Goal: Task Accomplishment & Management: Complete application form

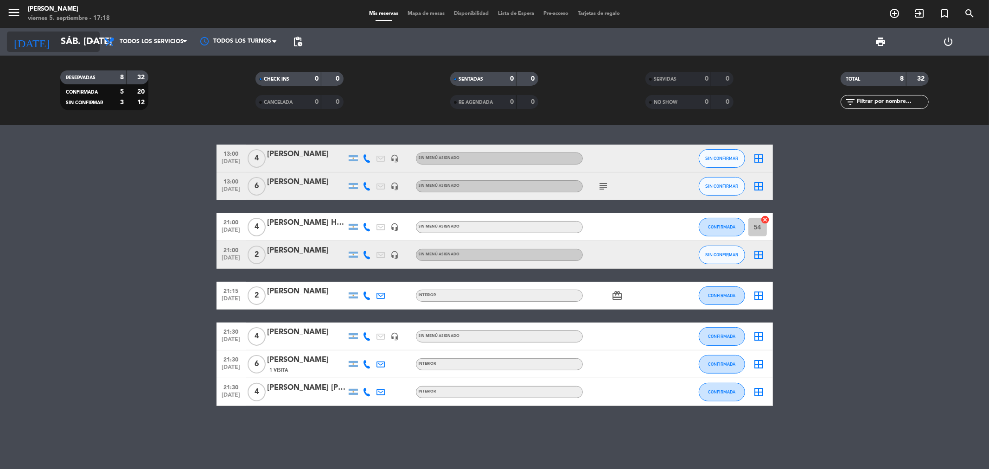
click at [66, 45] on input "sáb. [DATE]" at bounding box center [115, 42] width 118 height 20
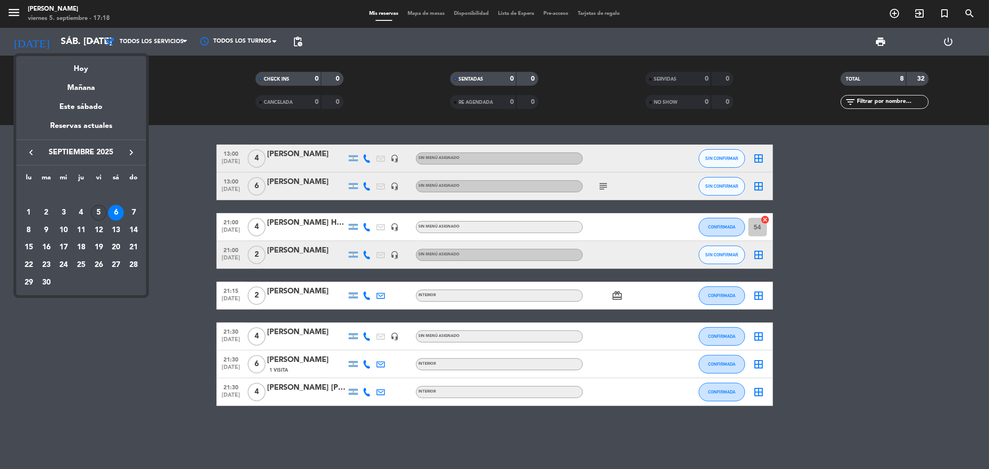
click at [100, 213] on div "5" at bounding box center [99, 213] width 16 height 16
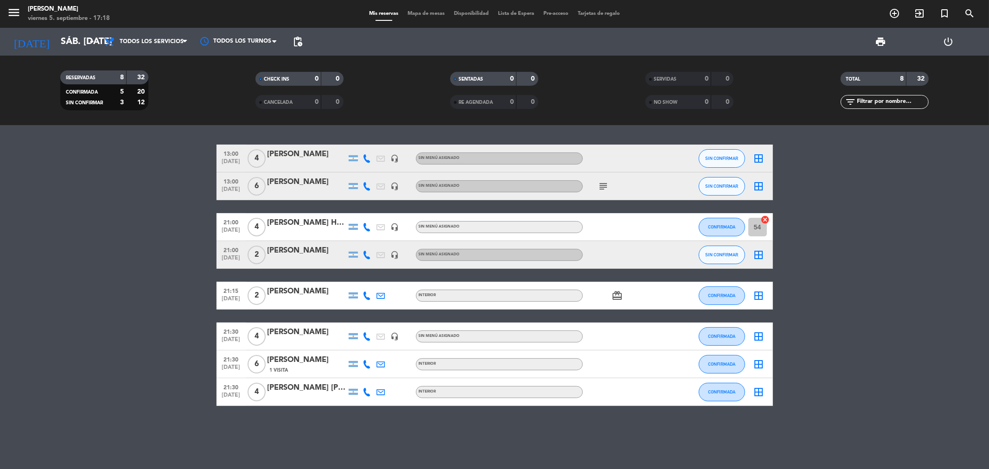
type input "vie. [DATE]"
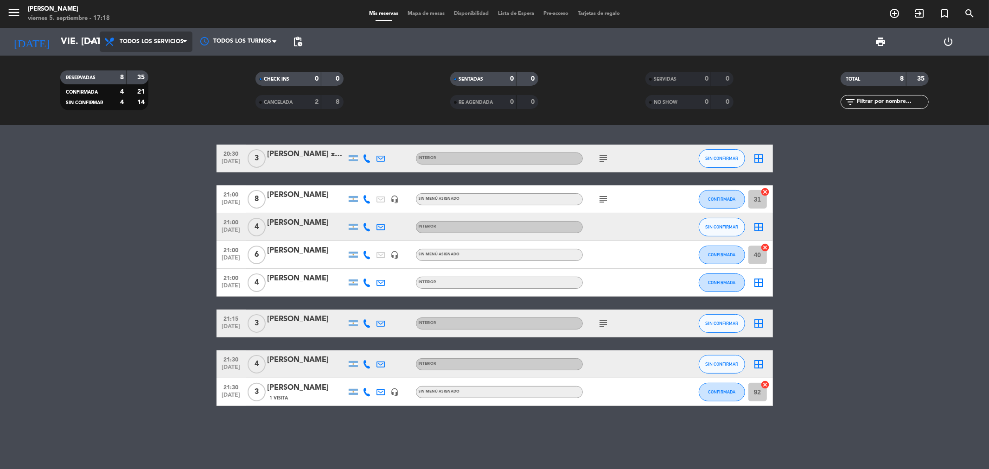
click at [181, 43] on span "Todos los servicios" at bounding box center [152, 41] width 64 height 6
click at [144, 99] on div "menu [PERSON_NAME] viernes 5. septiembre - 17:18 Mis reservas Mapa de mesas Dis…" at bounding box center [494, 62] width 989 height 125
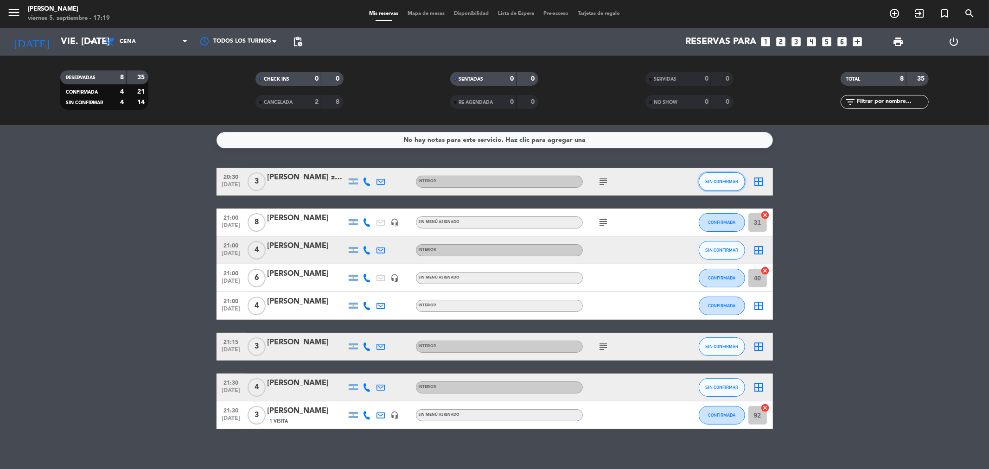
click at [734, 181] on span "SIN CONFIRMAR" at bounding box center [721, 181] width 33 height 5
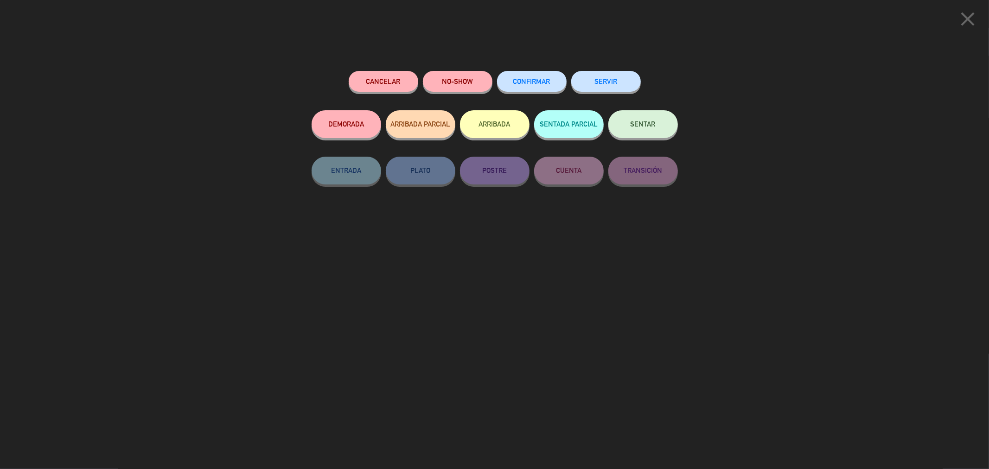
click at [521, 81] on span "CONFIRMAR" at bounding box center [531, 81] width 37 height 8
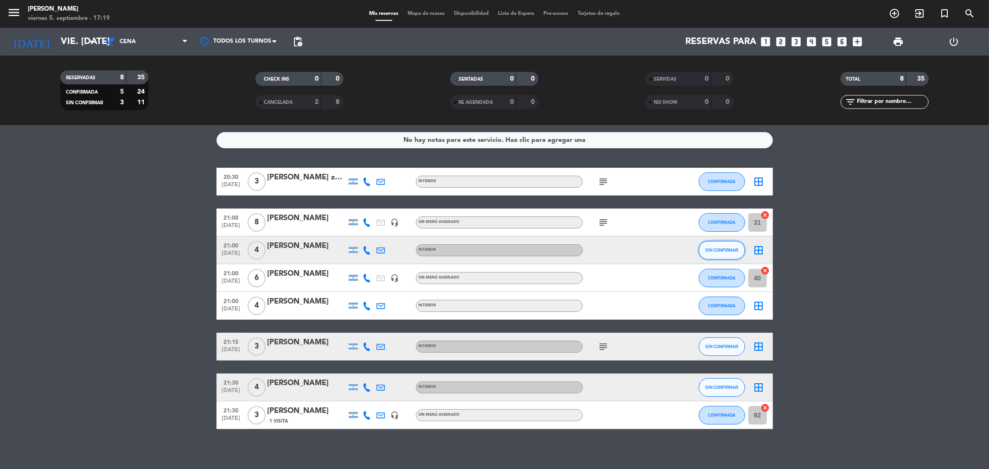
click at [730, 248] on span "SIN CONFIRMAR" at bounding box center [721, 250] width 33 height 5
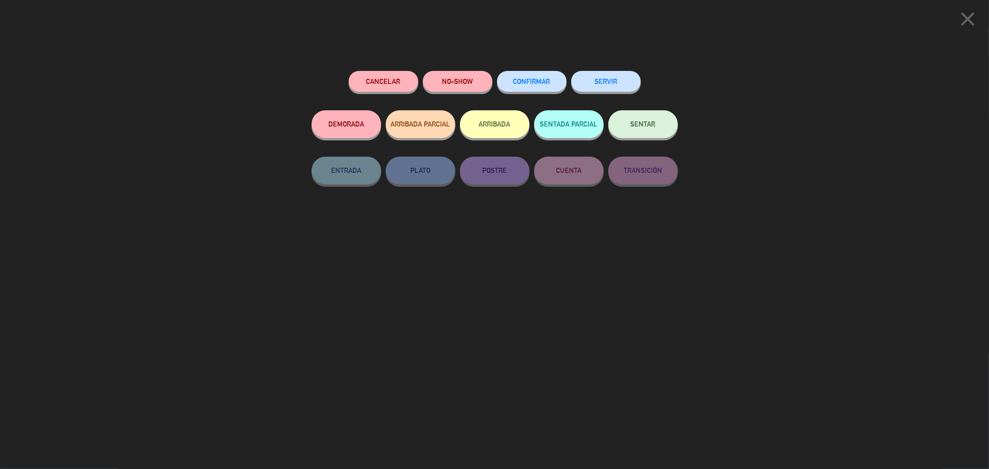
click at [541, 82] on span "CONFIRMAR" at bounding box center [531, 81] width 37 height 8
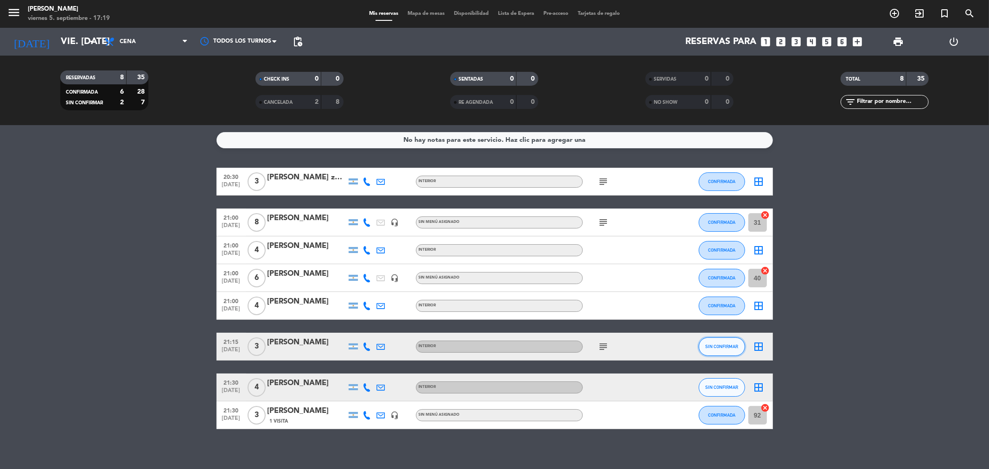
click at [718, 346] on span "SIN CONFIRMAR" at bounding box center [721, 346] width 33 height 5
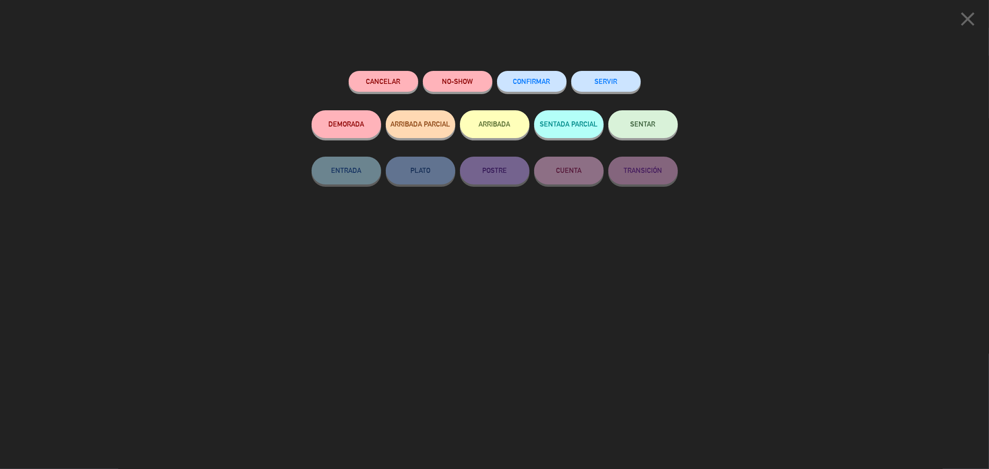
click at [549, 79] on span "CONFIRMAR" at bounding box center [531, 81] width 37 height 8
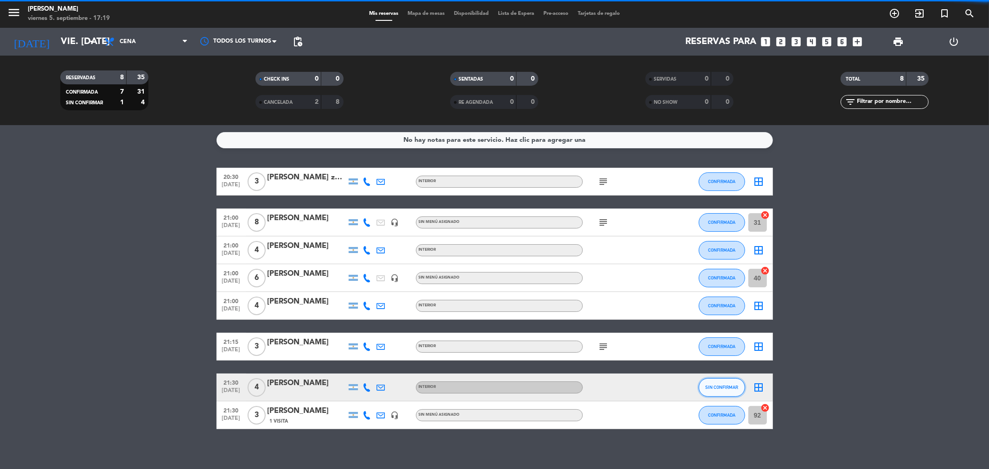
click at [725, 388] on span "SIN CONFIRMAR" at bounding box center [721, 387] width 33 height 5
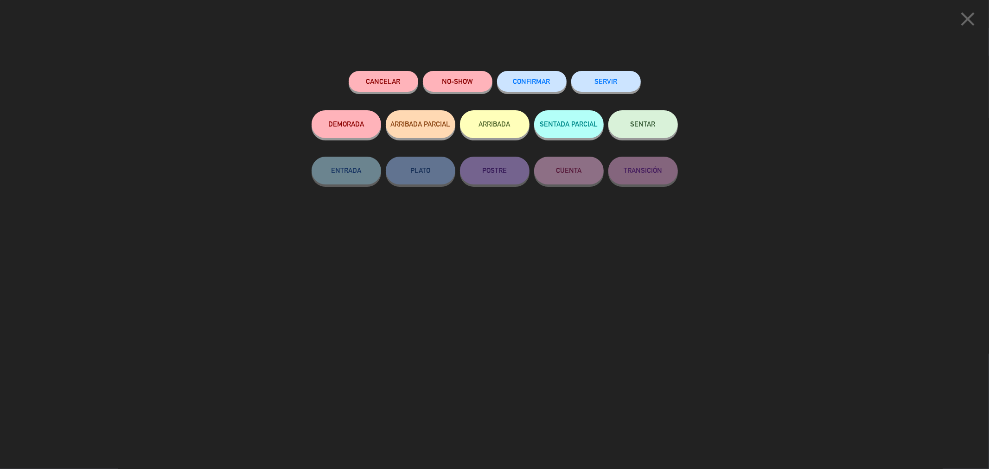
click at [533, 83] on span "CONFIRMAR" at bounding box center [531, 81] width 37 height 8
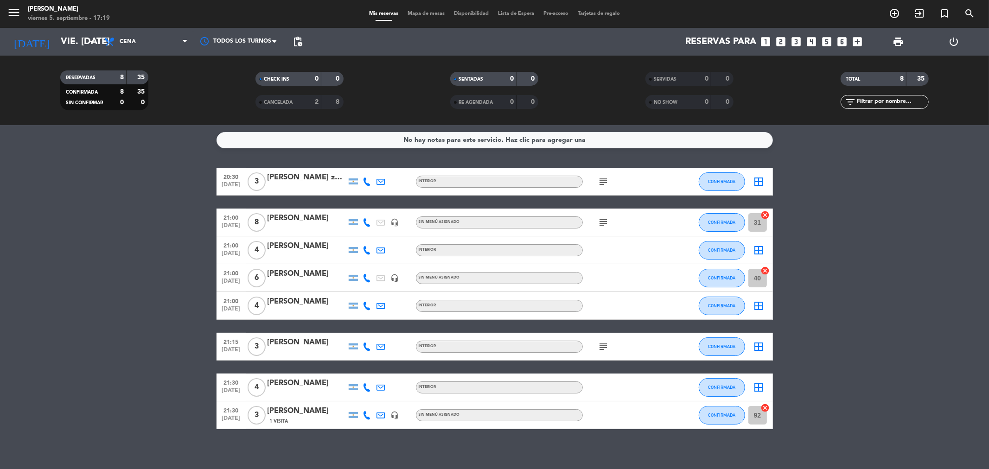
click at [758, 185] on icon "border_all" at bounding box center [759, 181] width 11 height 11
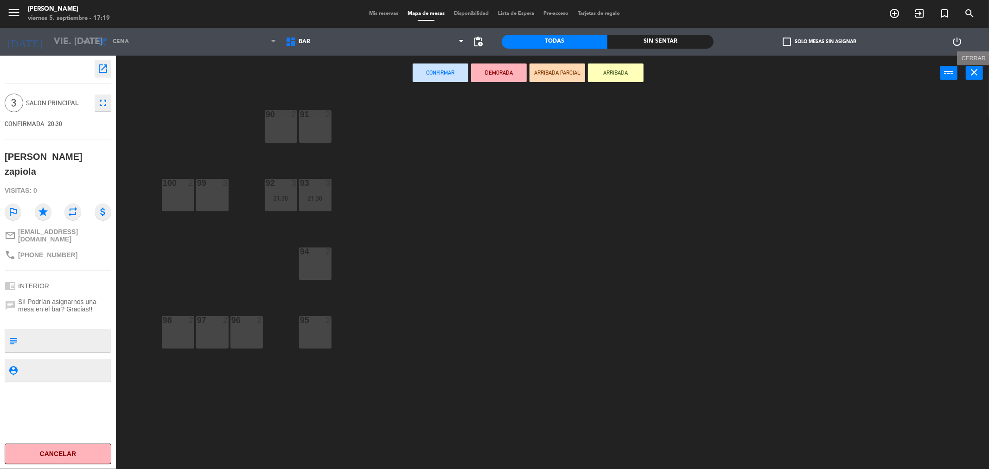
click at [974, 70] on icon "close" at bounding box center [974, 72] width 11 height 11
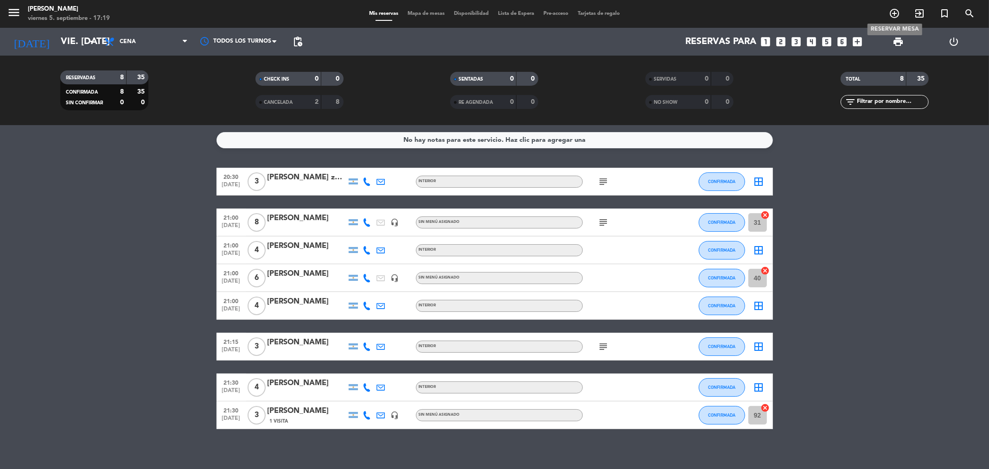
click at [887, 10] on span "add_circle_outline" at bounding box center [894, 14] width 25 height 16
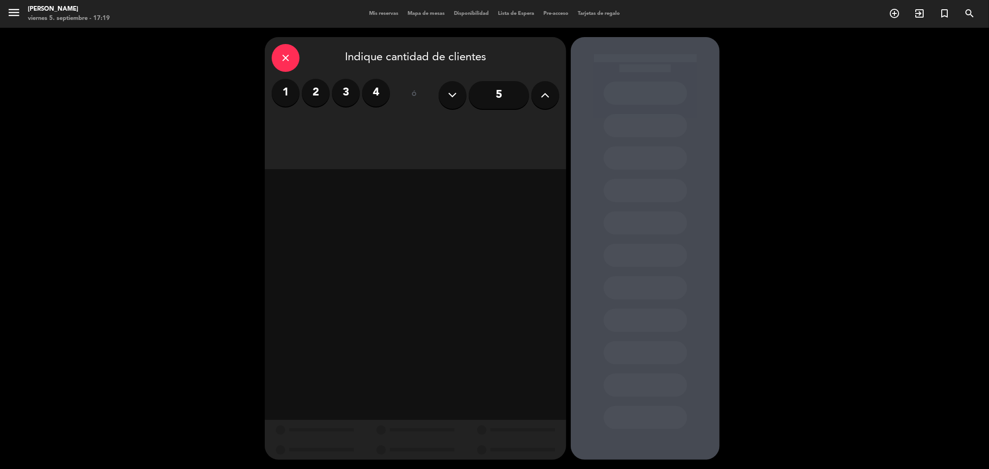
click at [322, 95] on label "2" at bounding box center [316, 93] width 28 height 28
click at [527, 131] on div "Cena" at bounding box center [488, 127] width 143 height 19
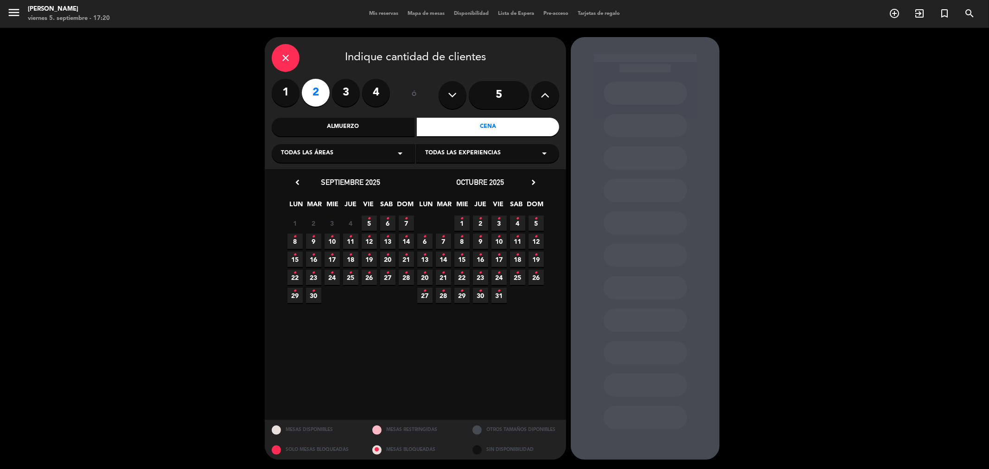
click at [369, 223] on icon "•" at bounding box center [369, 218] width 3 height 15
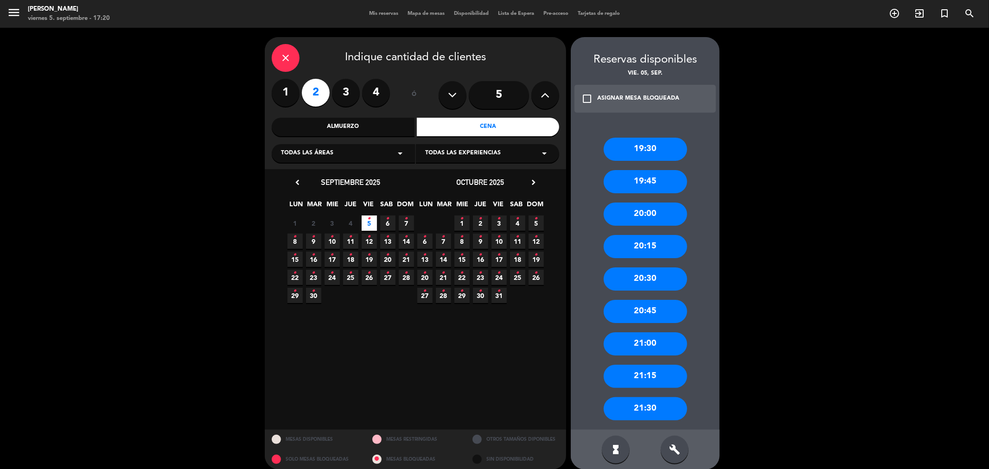
click at [653, 281] on div "20:30" at bounding box center [645, 279] width 83 height 23
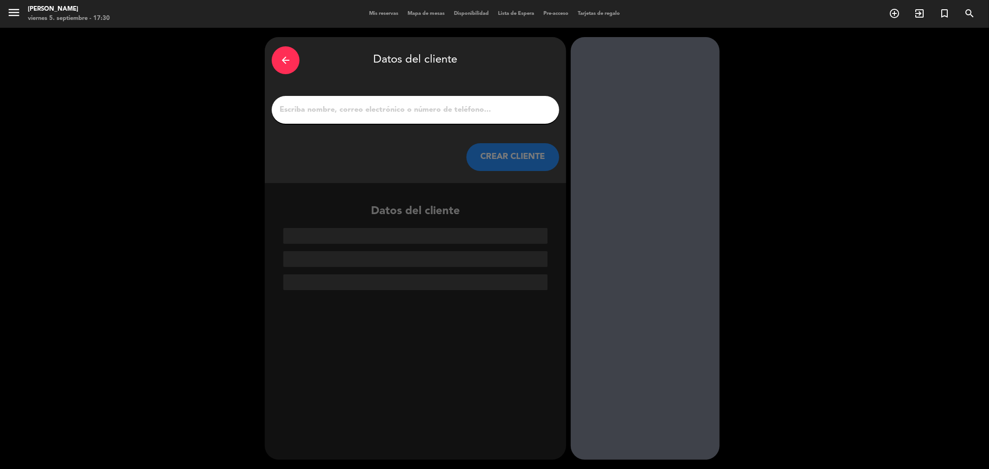
click at [337, 109] on input "1" at bounding box center [416, 109] width 274 height 13
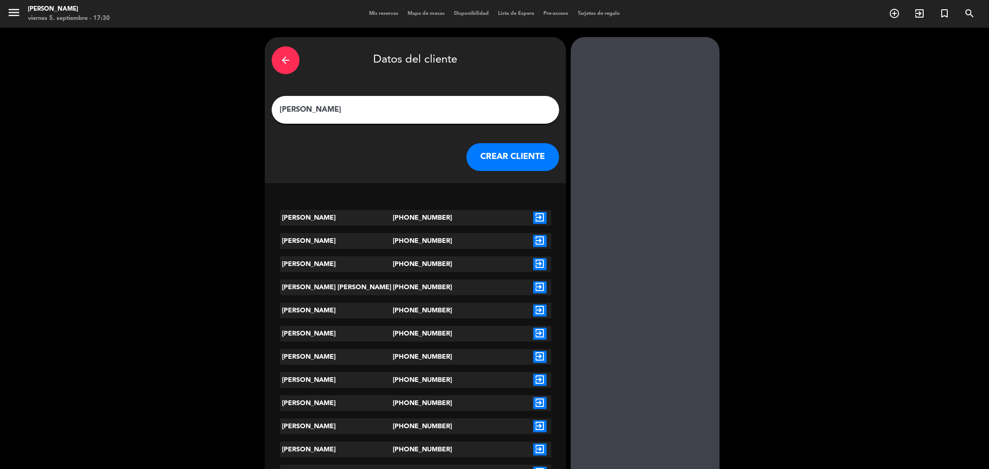
type input "[PERSON_NAME]"
click at [367, 217] on div "[PERSON_NAME]" at bounding box center [336, 218] width 113 height 16
click at [539, 218] on icon "exit_to_app" at bounding box center [539, 218] width 13 height 12
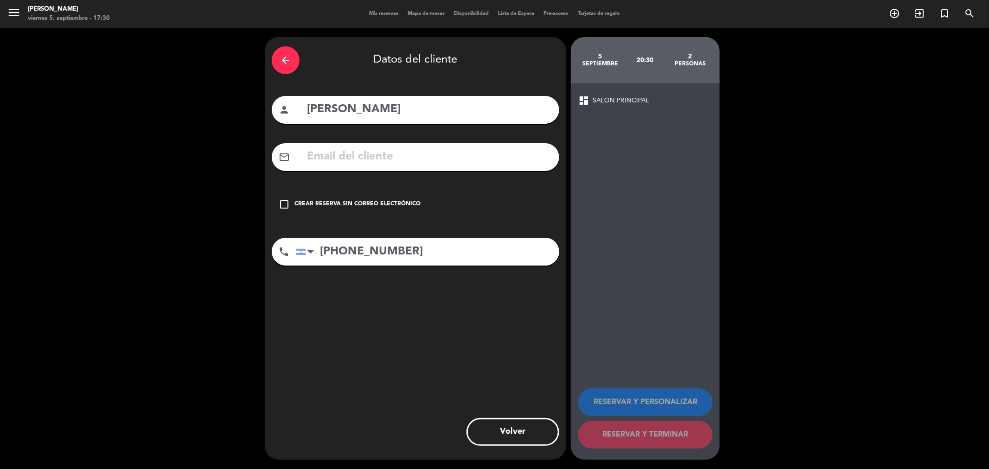
click at [284, 202] on icon "check_box_outline_blank" at bounding box center [284, 204] width 11 height 11
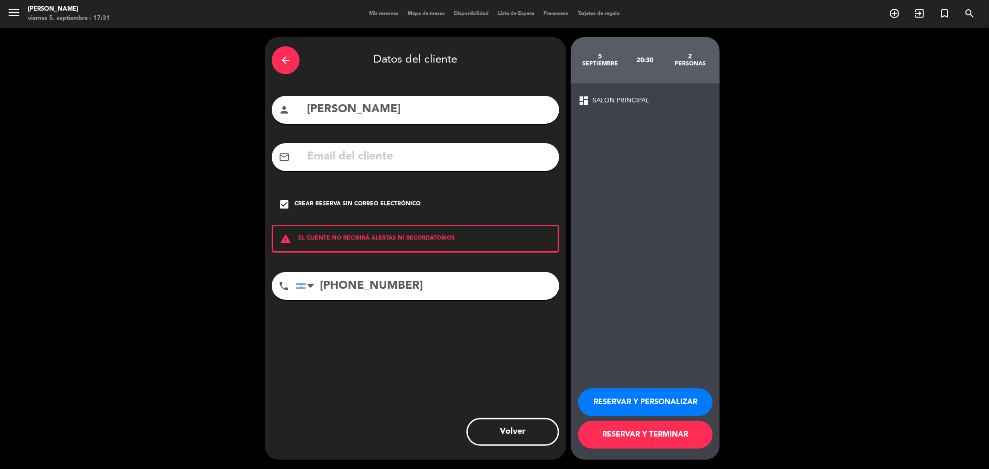
click at [634, 401] on button "RESERVAR Y PERSONALIZAR" at bounding box center [645, 403] width 135 height 28
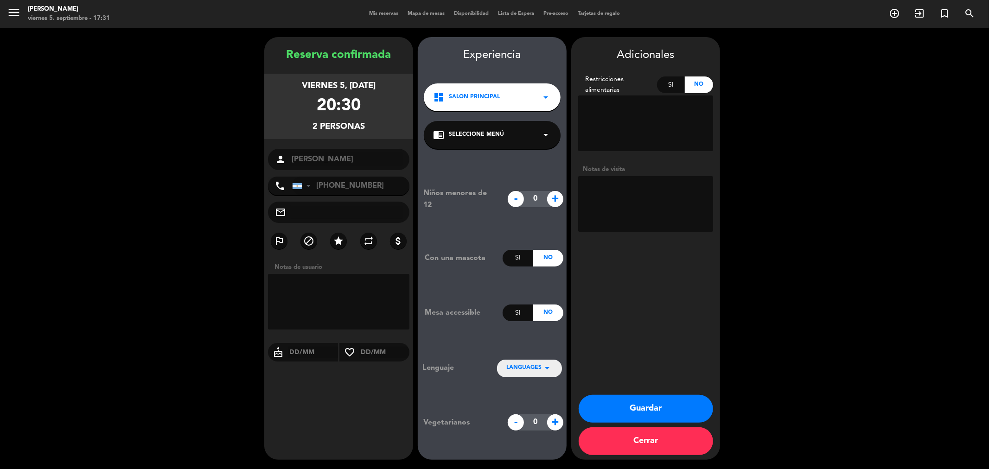
click at [679, 410] on button "Guardar" at bounding box center [646, 409] width 135 height 28
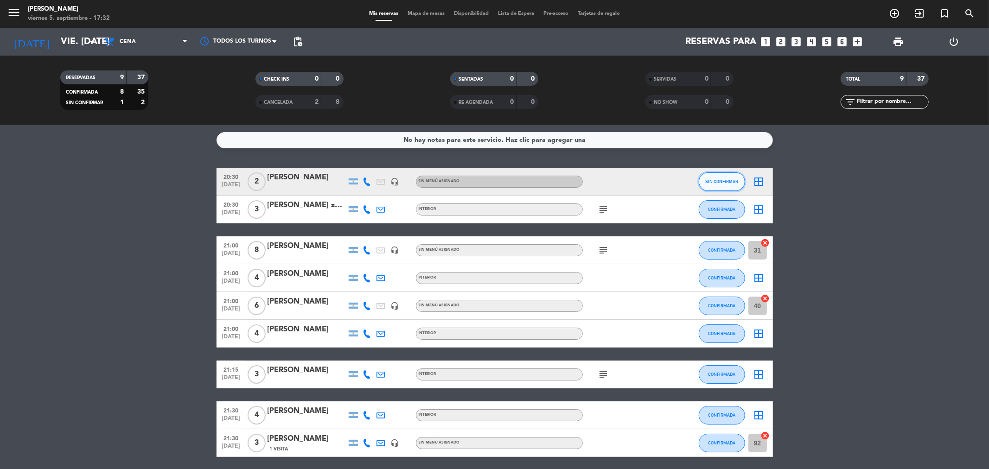
click at [733, 179] on span "SIN CONFIRMAR" at bounding box center [721, 181] width 33 height 5
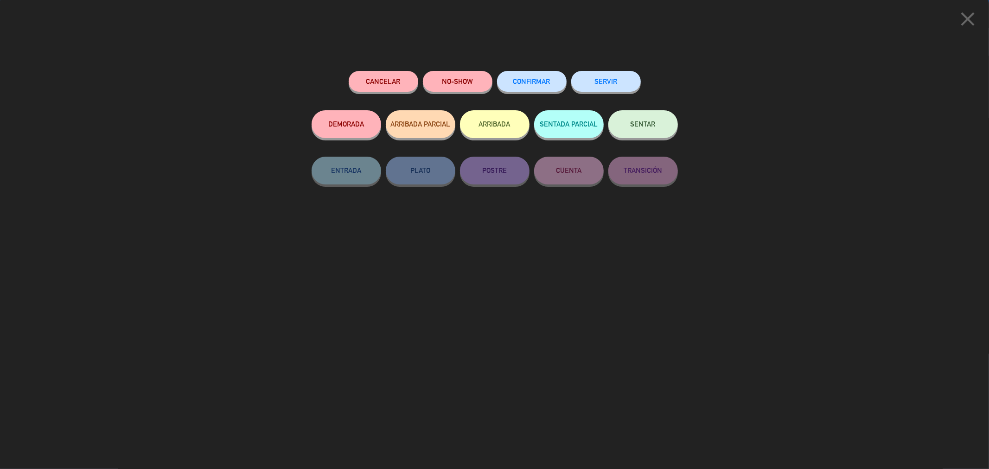
click at [552, 83] on button "CONFIRMAR" at bounding box center [532, 81] width 70 height 21
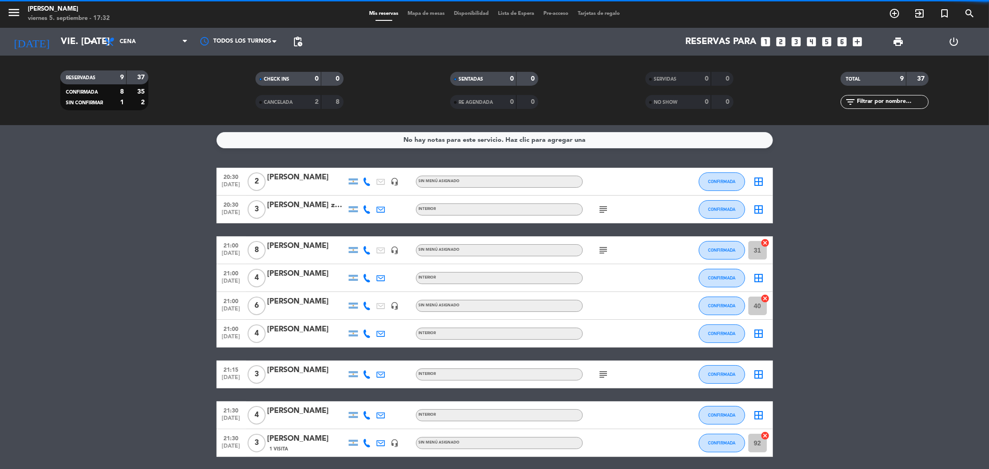
scroll to position [34, 0]
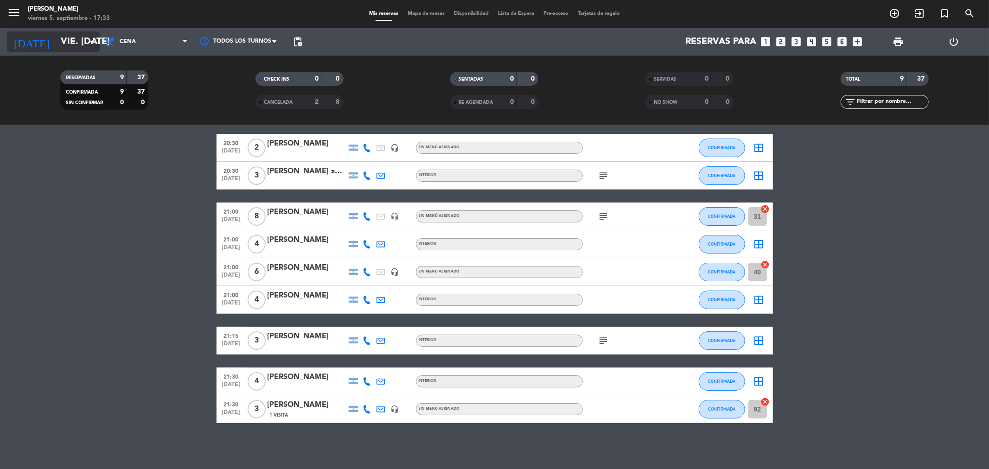
click at [72, 47] on input "vie. [DATE]" at bounding box center [115, 42] width 118 height 20
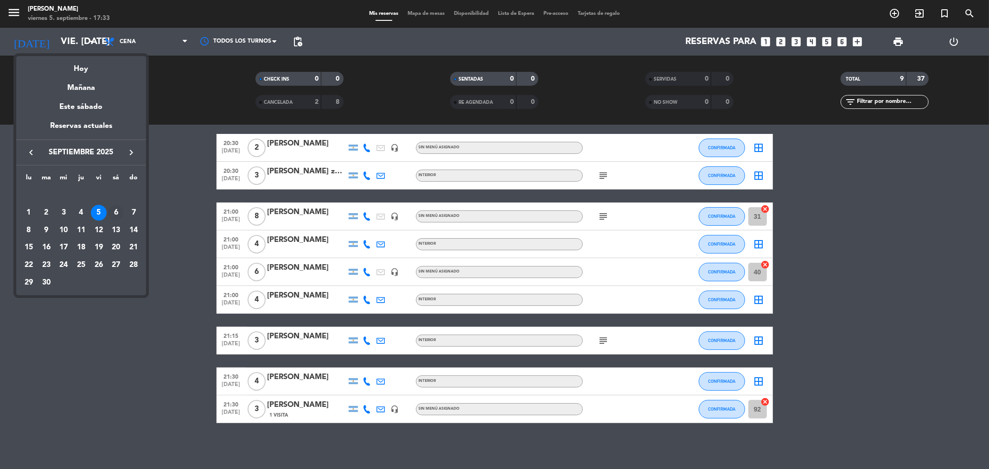
click at [117, 215] on div "6" at bounding box center [116, 213] width 16 height 16
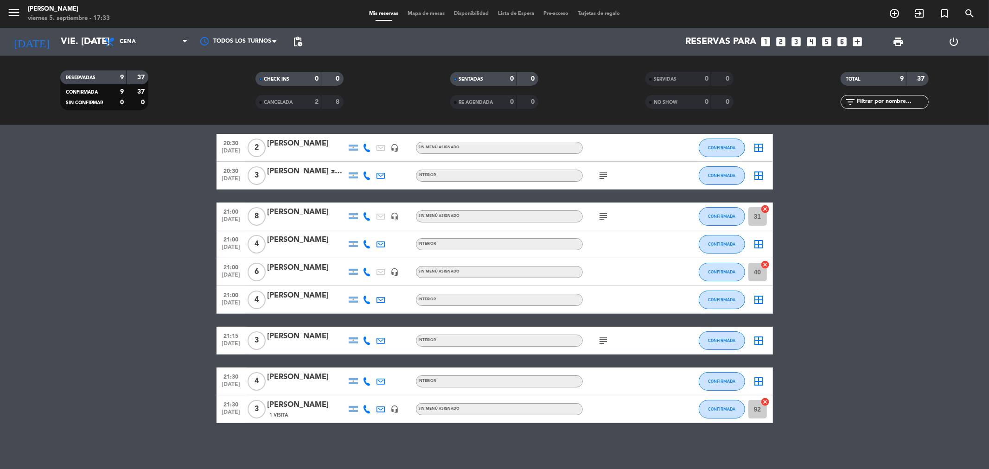
type input "sáb. [DATE]"
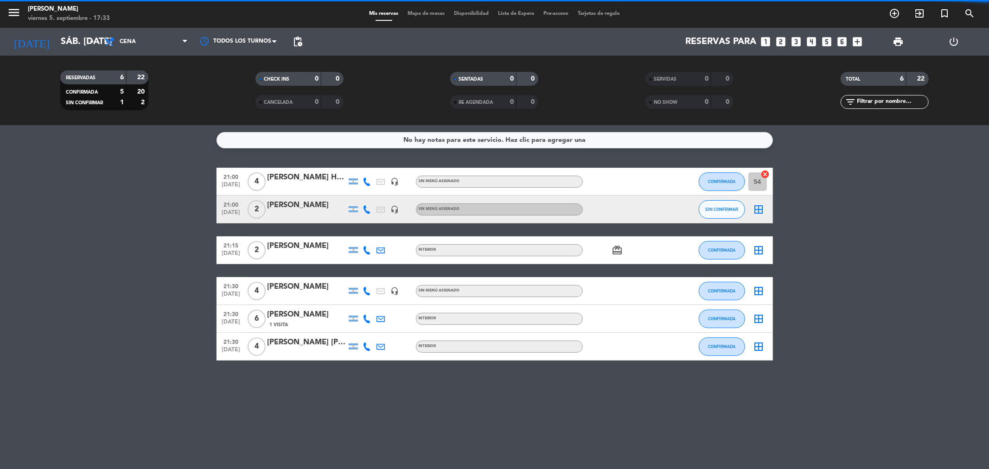
scroll to position [0, 0]
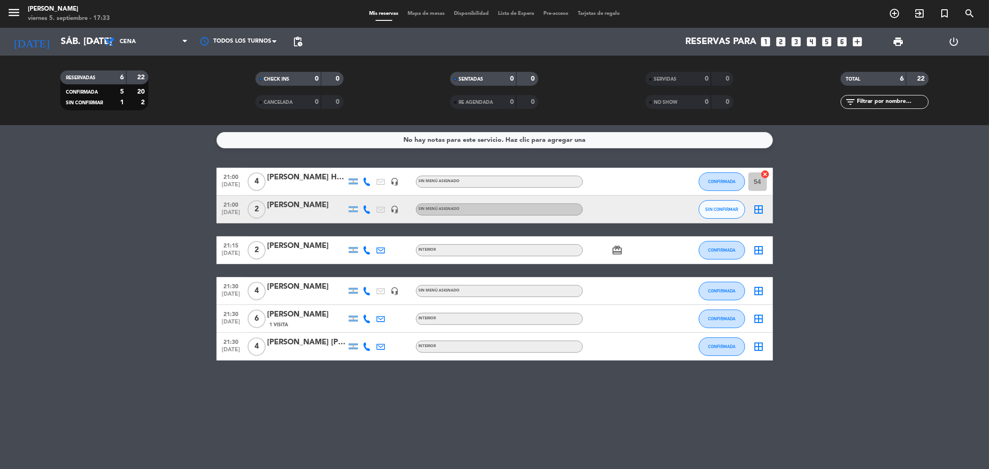
click at [763, 293] on icon "border_all" at bounding box center [759, 291] width 11 height 11
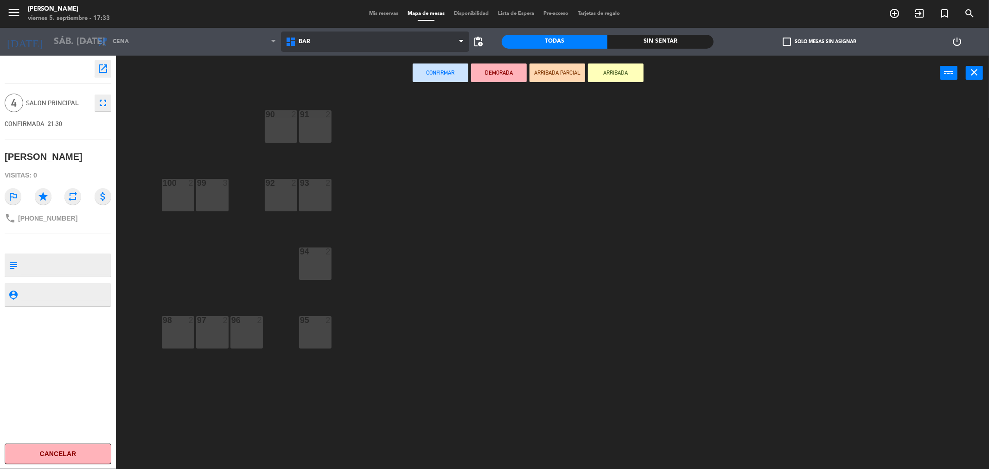
click at [295, 43] on icon at bounding box center [291, 41] width 13 height 11
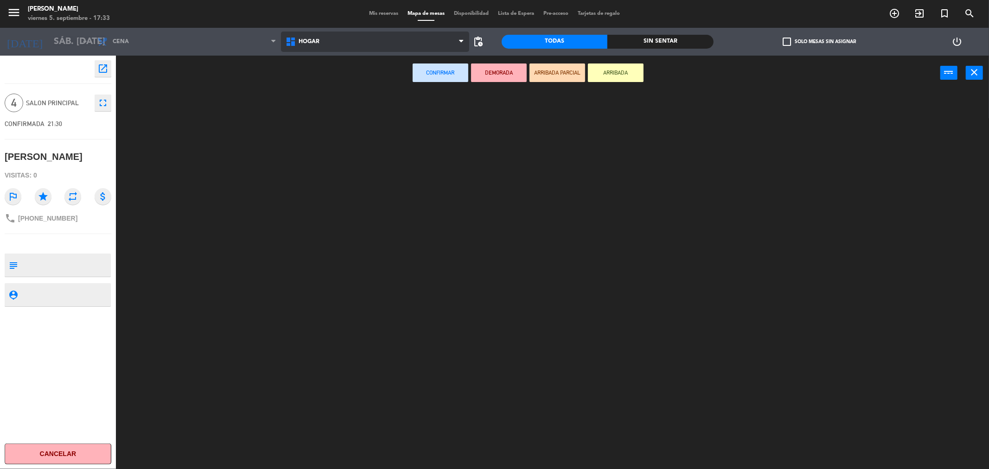
click at [310, 85] on ng-component "menu [PERSON_NAME] viernes 5. septiembre - 17:33 Mis reservas Mapa de mesas Dis…" at bounding box center [494, 236] width 989 height 473
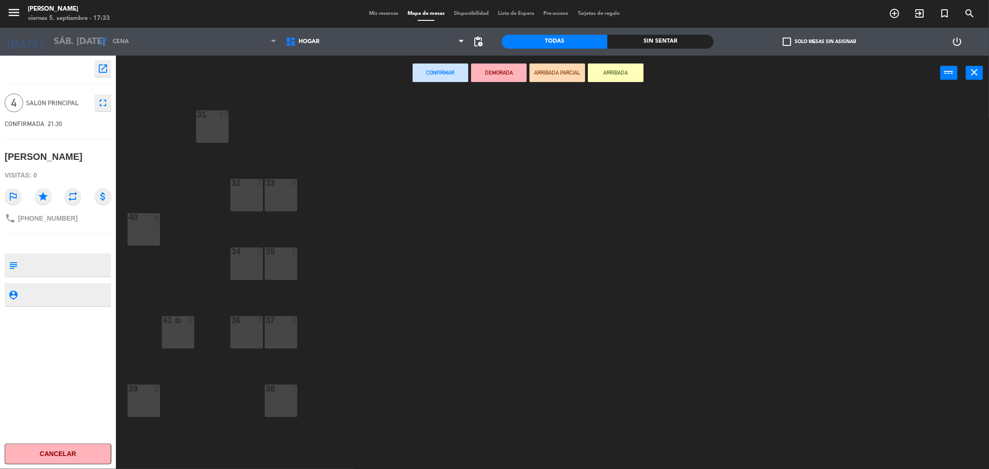
click at [247, 251] on div at bounding box center [246, 252] width 15 height 8
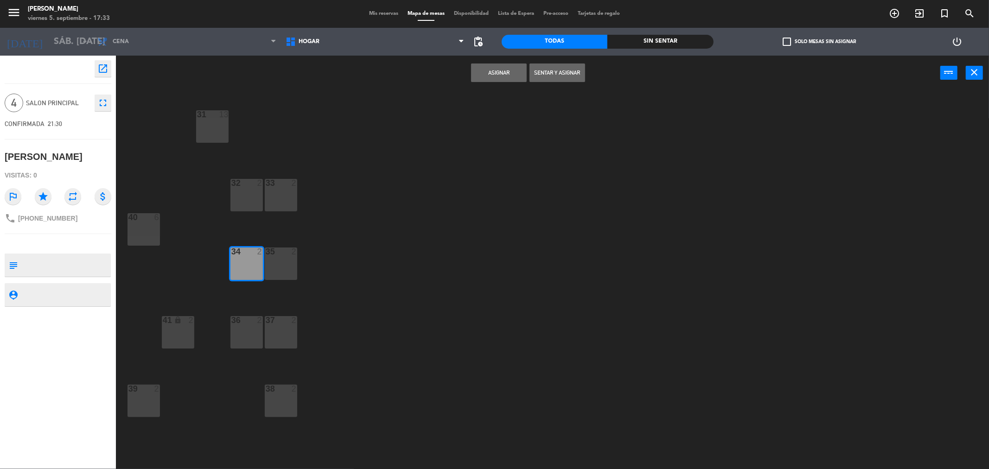
click at [276, 256] on div "35 2" at bounding box center [281, 252] width 32 height 9
click at [488, 75] on button "Asignar" at bounding box center [499, 73] width 56 height 19
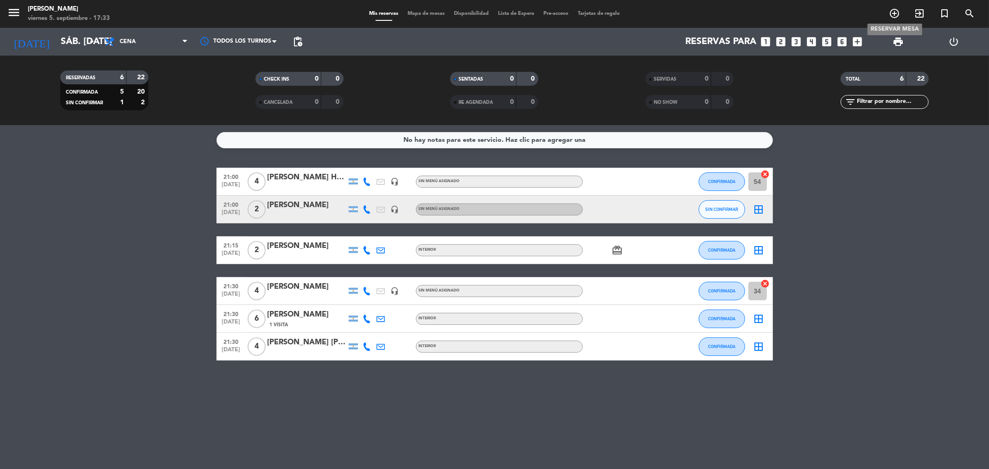
click at [897, 14] on icon "add_circle_outline" at bounding box center [894, 13] width 11 height 11
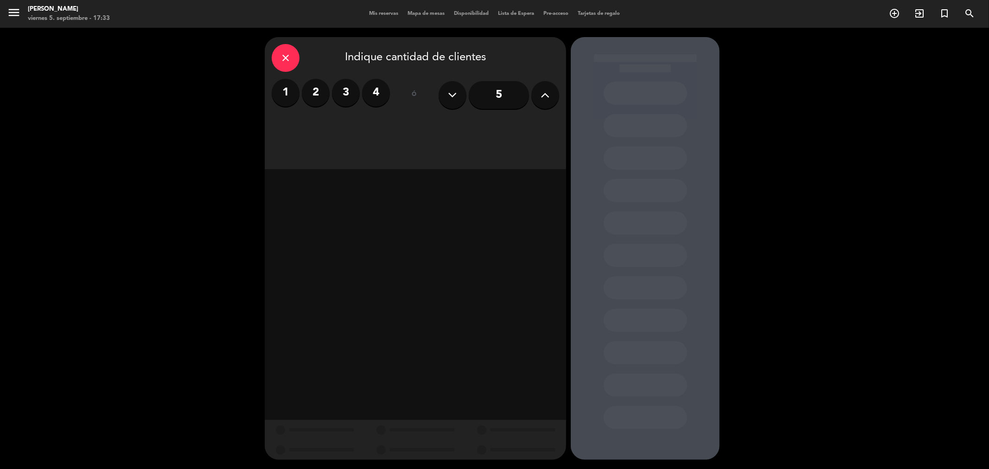
click at [546, 90] on icon at bounding box center [545, 95] width 9 height 14
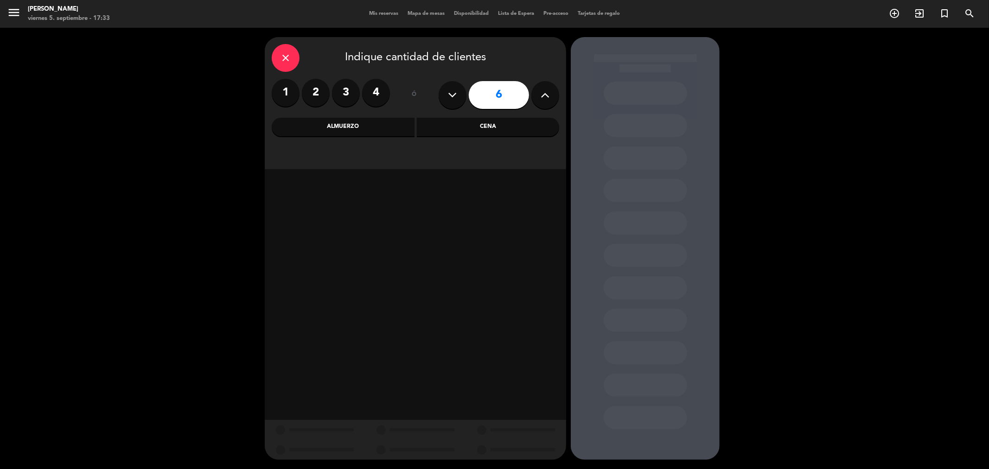
click at [546, 90] on icon at bounding box center [545, 95] width 9 height 14
click at [548, 90] on icon at bounding box center [545, 95] width 9 height 14
type input "10"
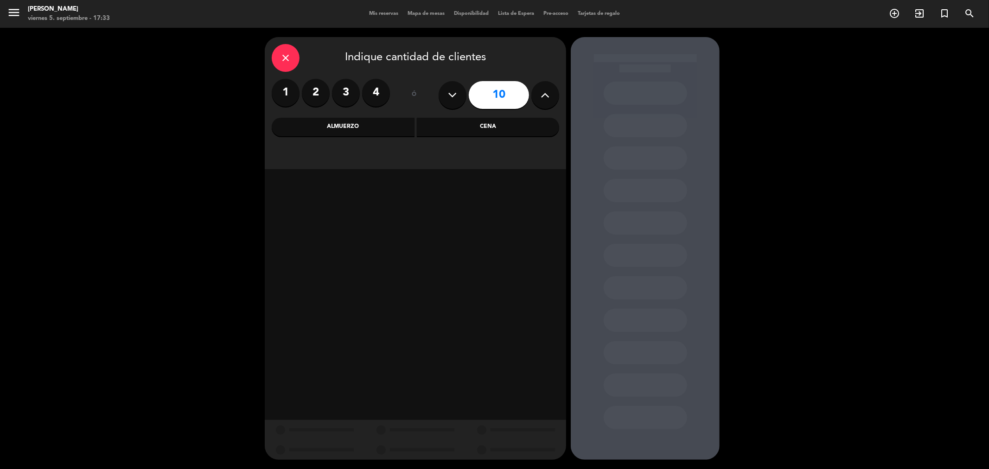
click at [303, 132] on div "Almuerzo" at bounding box center [343, 127] width 143 height 19
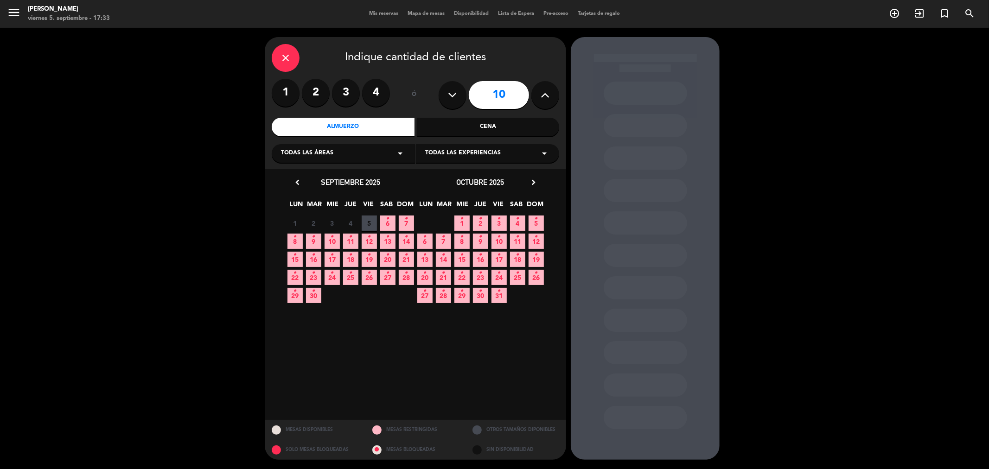
click at [388, 220] on icon "•" at bounding box center [387, 218] width 3 height 15
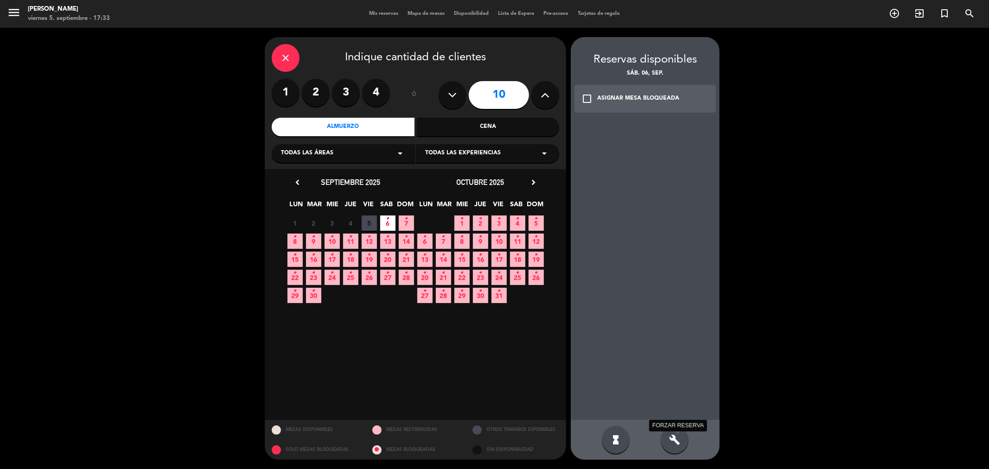
click at [671, 436] on icon "build" at bounding box center [674, 440] width 11 height 11
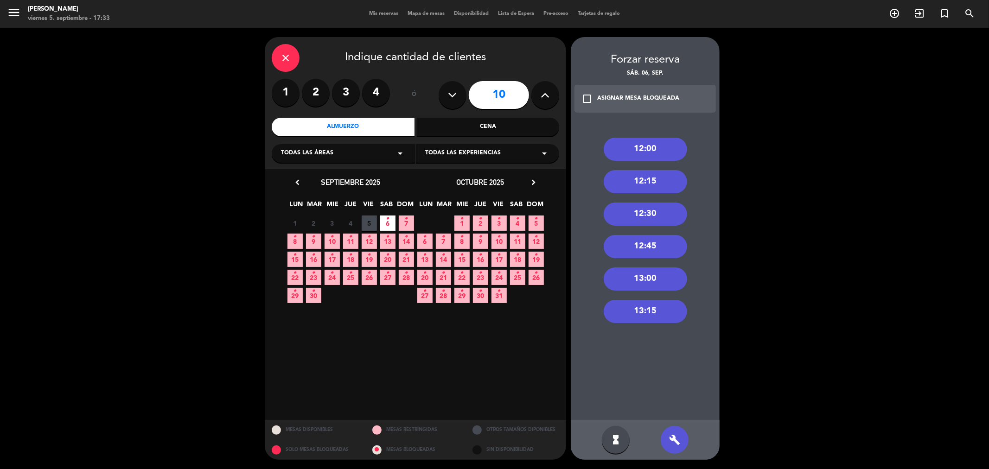
click at [655, 314] on div "13:15" at bounding box center [645, 311] width 83 height 23
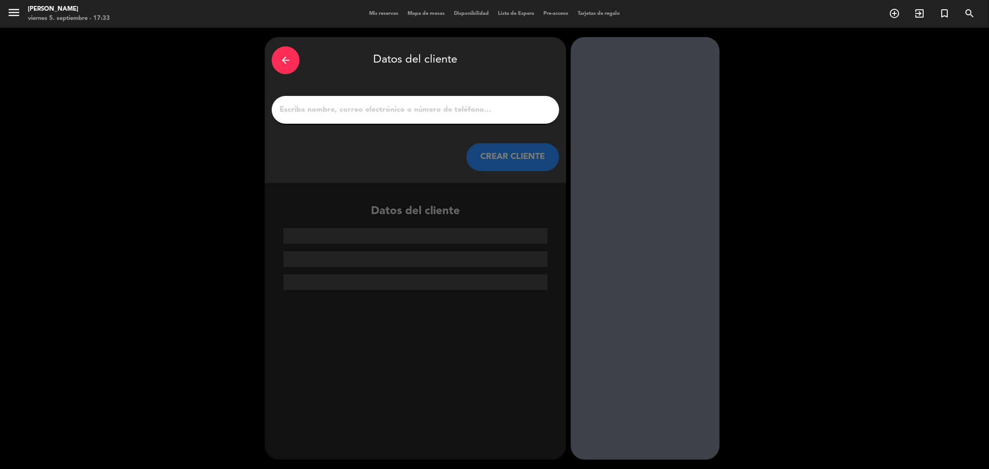
click at [354, 109] on input "1" at bounding box center [416, 109] width 274 height 13
click at [444, 113] on input "1" at bounding box center [416, 109] width 274 height 13
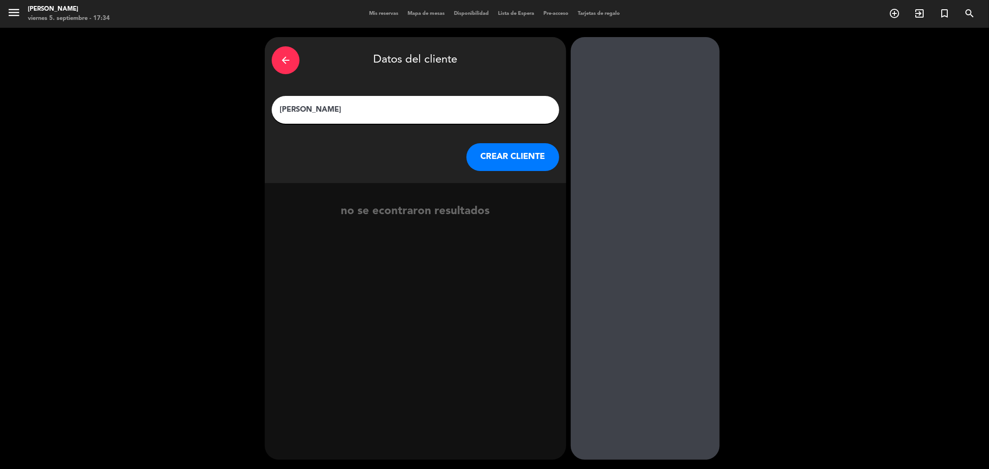
type input "[PERSON_NAME]"
click at [499, 154] on button "CREAR CLIENTE" at bounding box center [513, 157] width 93 height 28
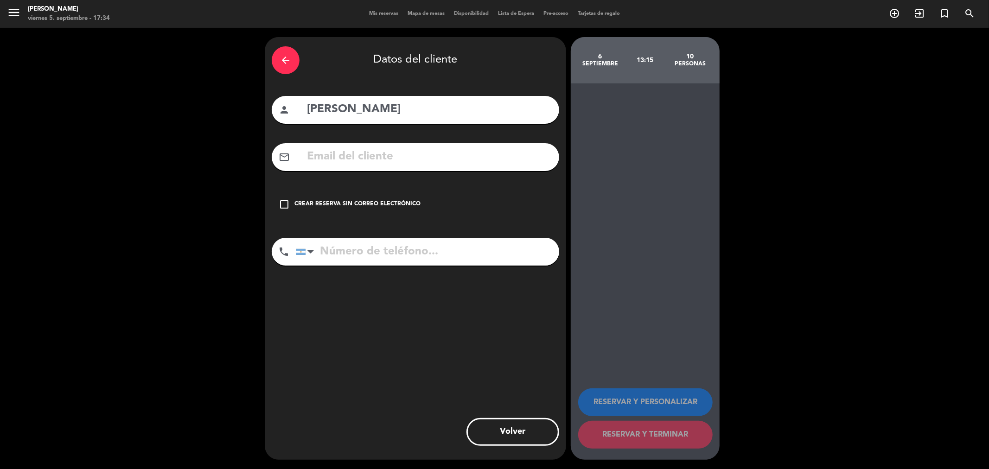
click at [407, 254] on input "tel" at bounding box center [427, 252] width 263 height 28
type input "1153882311"
click at [367, 200] on div "Crear reserva sin correo electrónico" at bounding box center [358, 204] width 126 height 9
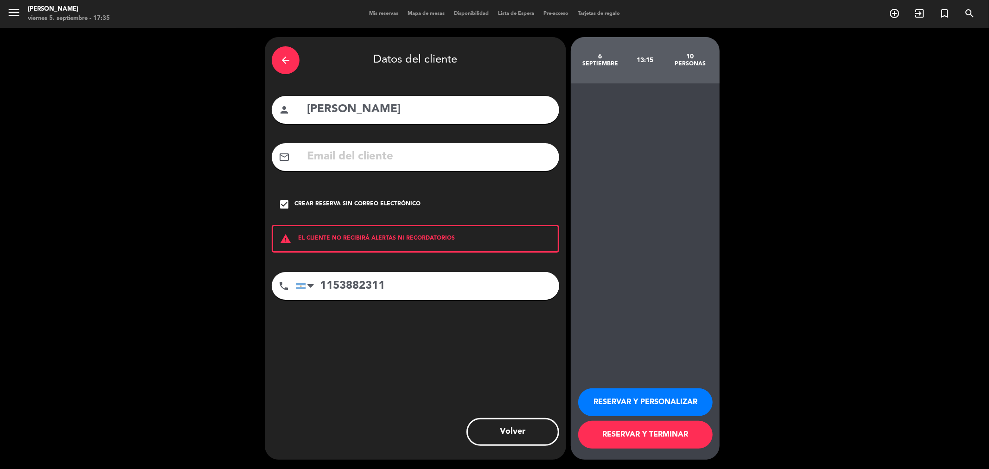
click at [645, 400] on button "RESERVAR Y PERSONALIZAR" at bounding box center [645, 403] width 135 height 28
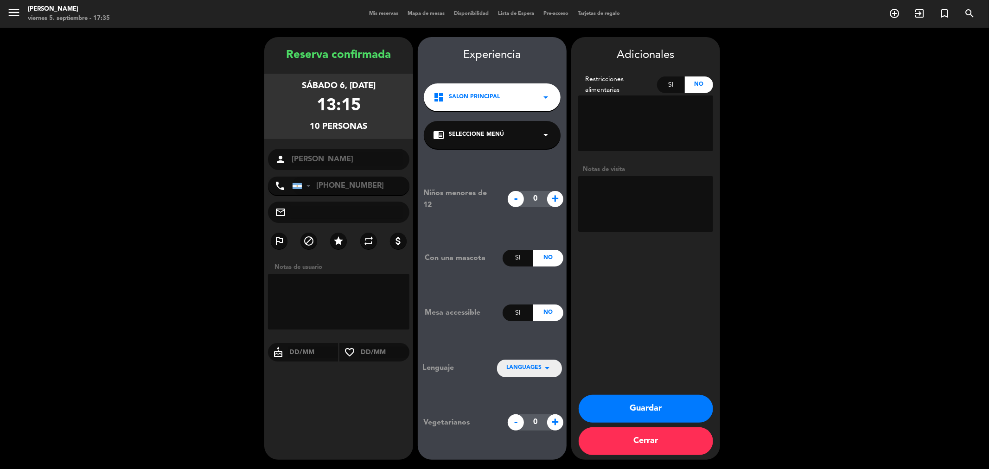
click at [658, 398] on button "Guardar" at bounding box center [646, 409] width 135 height 28
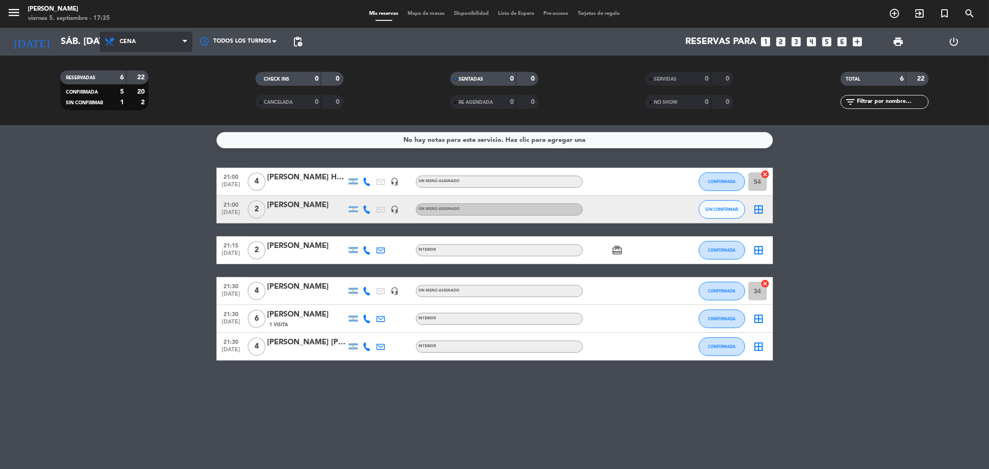
click at [128, 41] on span "Cena" at bounding box center [128, 41] width 16 height 6
click at [141, 84] on div "menu [PERSON_NAME] viernes 5. septiembre - 17:35 Mis reservas Mapa de mesas Dis…" at bounding box center [494, 62] width 989 height 125
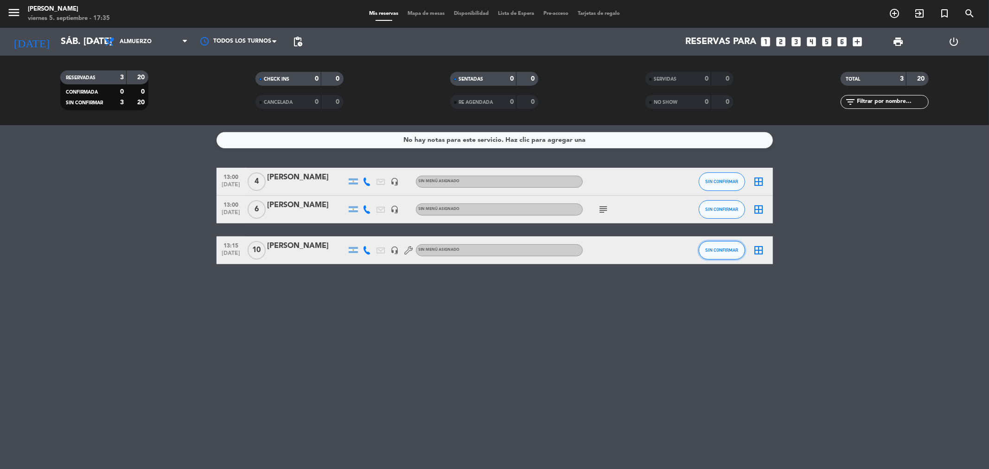
click at [735, 254] on button "SIN CONFIRMAR" at bounding box center [722, 250] width 46 height 19
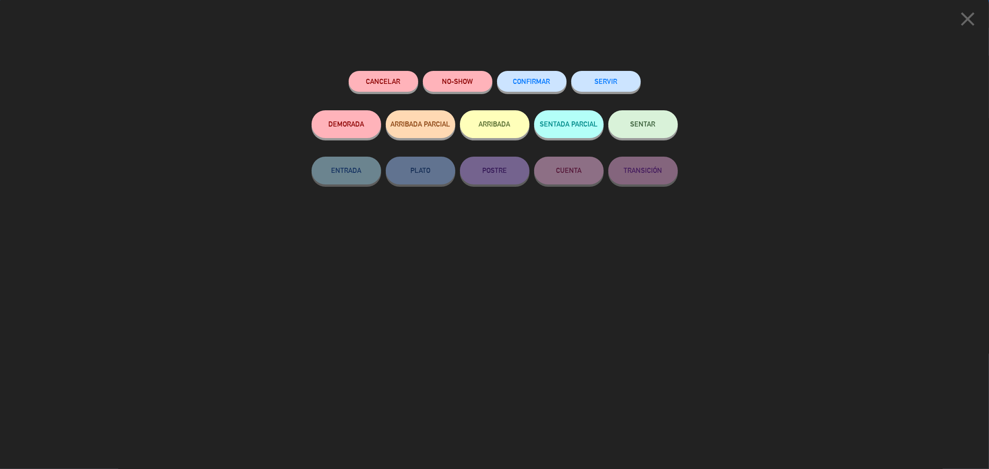
click at [520, 77] on button "CONFIRMAR" at bounding box center [532, 81] width 70 height 21
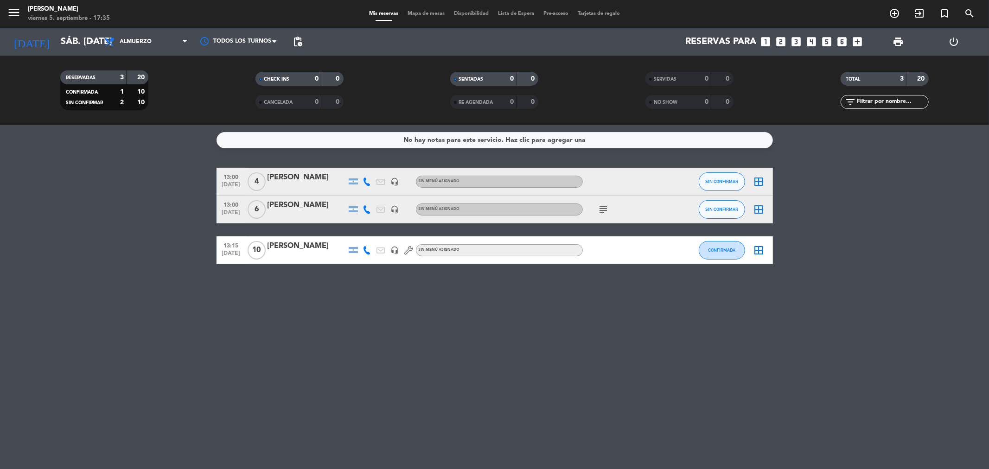
click at [756, 252] on icon "border_all" at bounding box center [759, 250] width 11 height 11
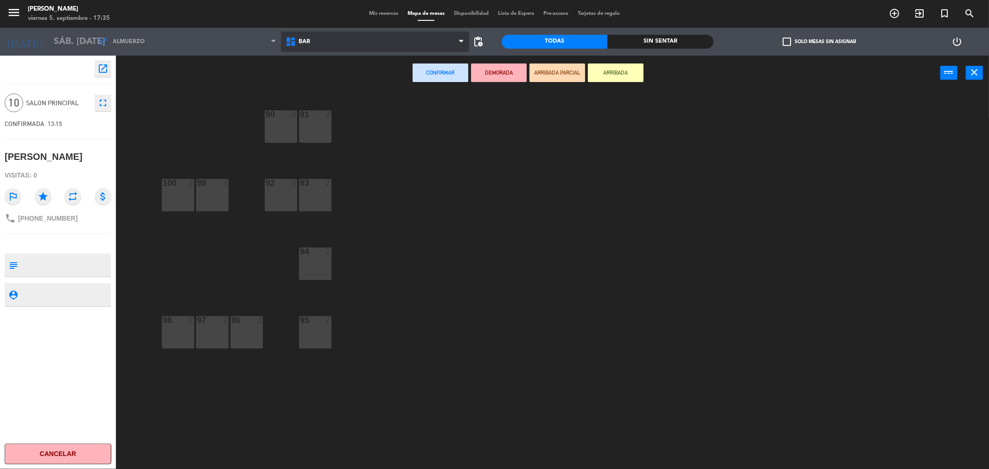
click at [302, 40] on span "BAR" at bounding box center [305, 41] width 12 height 6
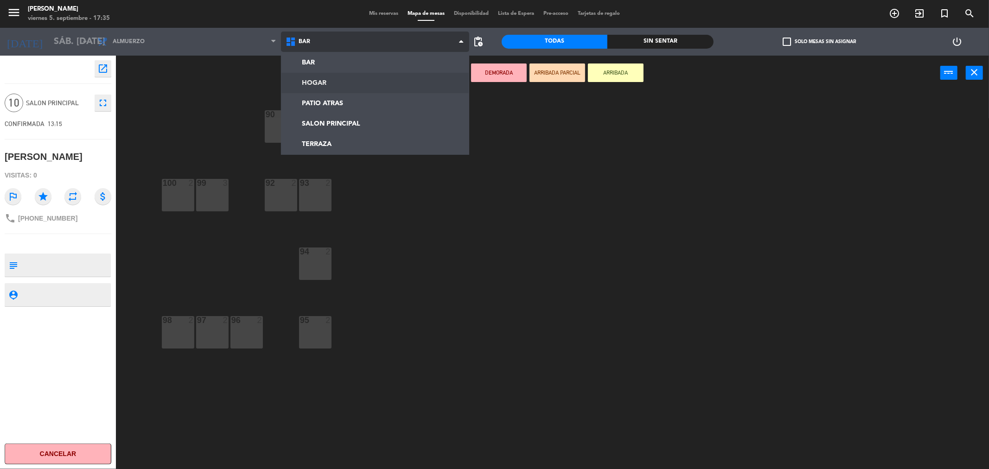
click at [331, 76] on ng-component "menu [PERSON_NAME] viernes 5. septiembre - 17:35 Mis reservas Mapa de mesas Dis…" at bounding box center [494, 236] width 989 height 473
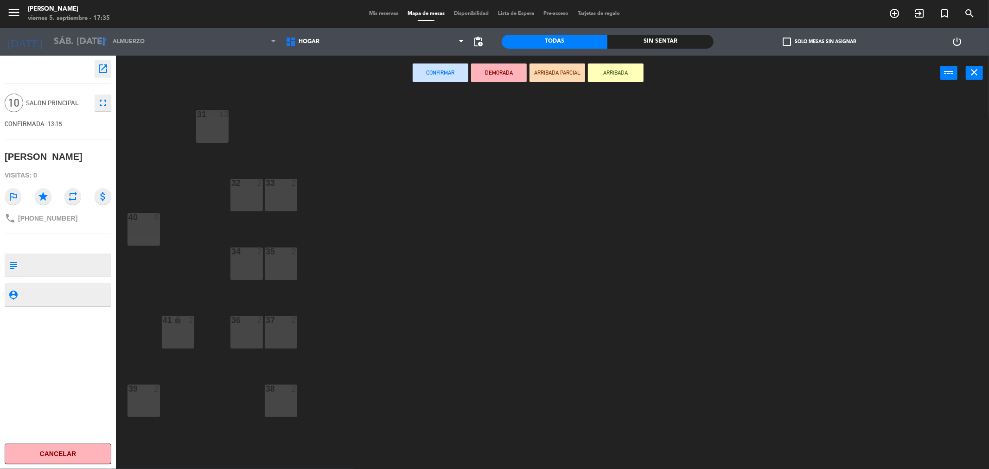
click at [210, 115] on div at bounding box center [212, 114] width 15 height 8
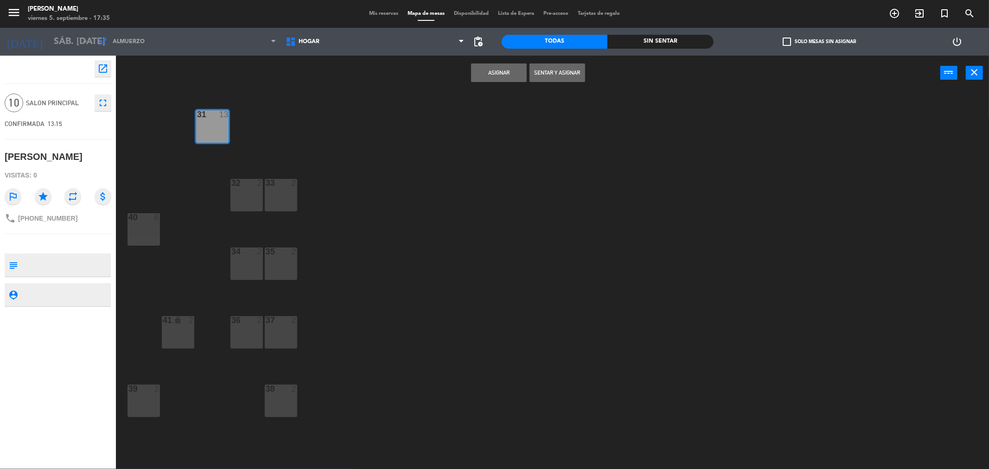
click at [520, 77] on button "Asignar" at bounding box center [499, 73] width 56 height 19
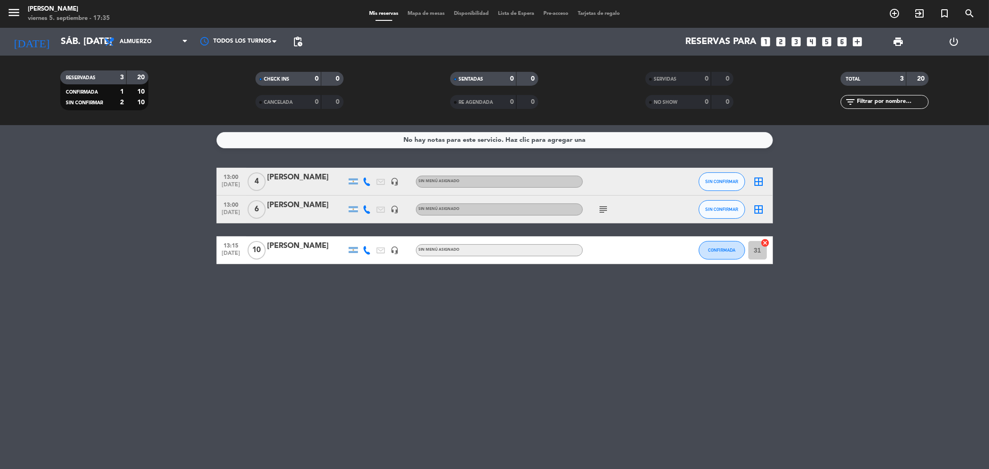
click at [288, 248] on div "[PERSON_NAME]" at bounding box center [307, 246] width 79 height 12
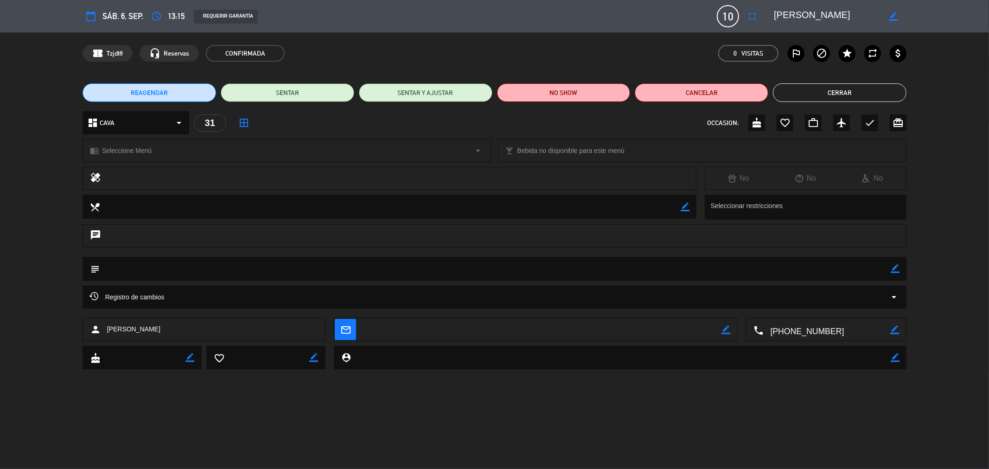
click at [152, 237] on div "chat" at bounding box center [495, 235] width 825 height 23
click at [161, 268] on textarea at bounding box center [496, 269] width 792 height 24
click at [898, 271] on icon "border_color" at bounding box center [895, 268] width 9 height 9
type textarea "mesa 31 si o si"
click at [896, 263] on div at bounding box center [895, 269] width 9 height 24
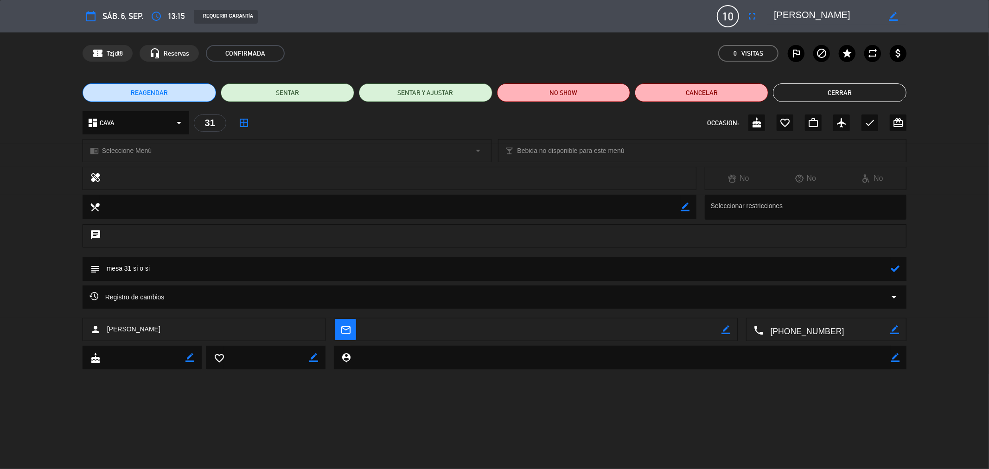
click at [896, 267] on icon at bounding box center [895, 268] width 9 height 9
